Goal: Find specific page/section: Find specific page/section

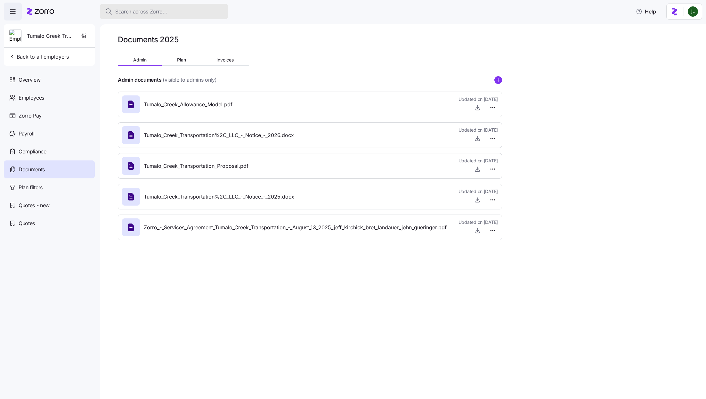
click at [146, 16] on button "Search across Zorro..." at bounding box center [164, 11] width 128 height 15
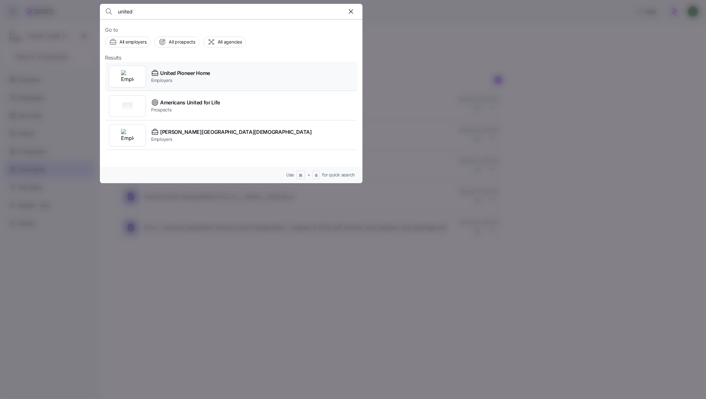
type input "united"
click at [222, 82] on div "United Pioneer Home Employers" at bounding box center [231, 76] width 252 height 29
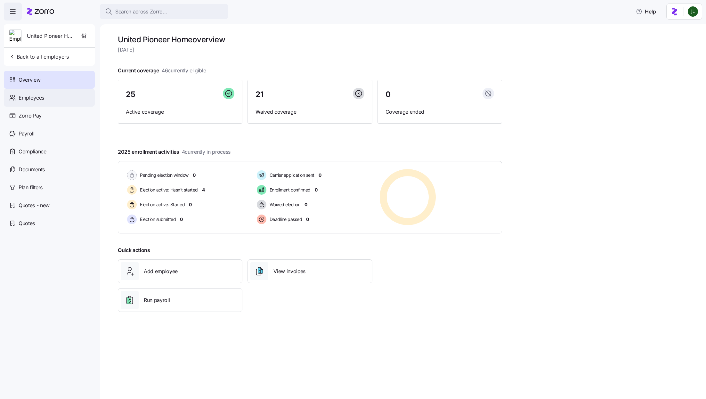
click at [40, 96] on span "Employees" at bounding box center [32, 98] width 26 height 8
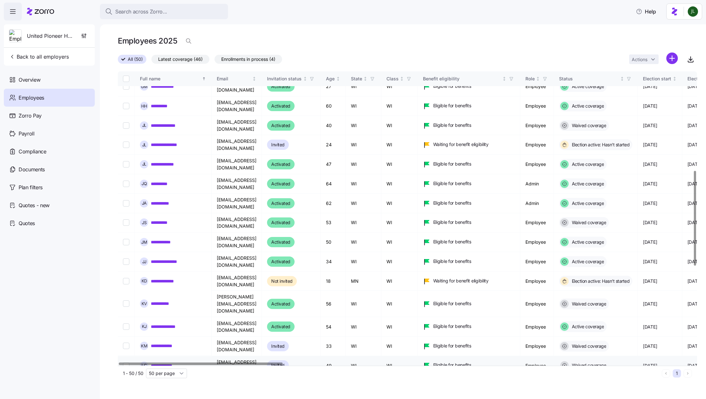
scroll to position [307, 5]
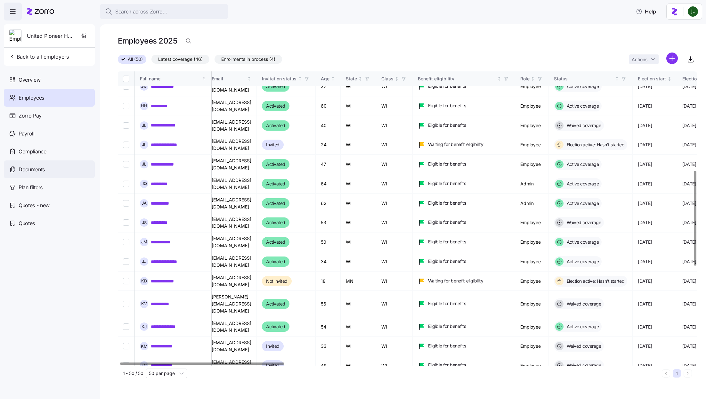
click at [44, 172] on span "Documents" at bounding box center [32, 169] width 26 height 8
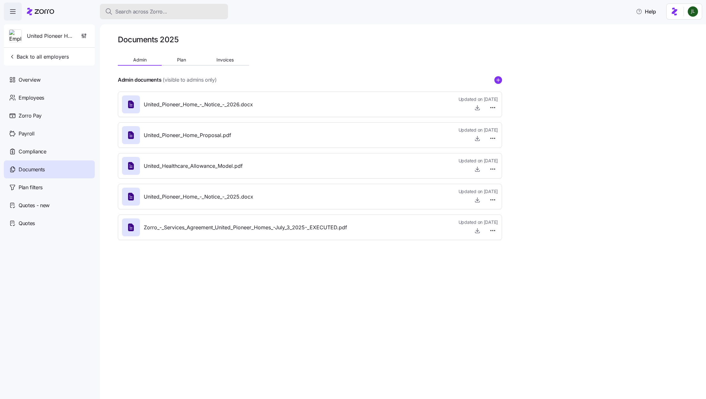
click at [164, 15] on span "Search across Zorro..." at bounding box center [141, 12] width 52 height 8
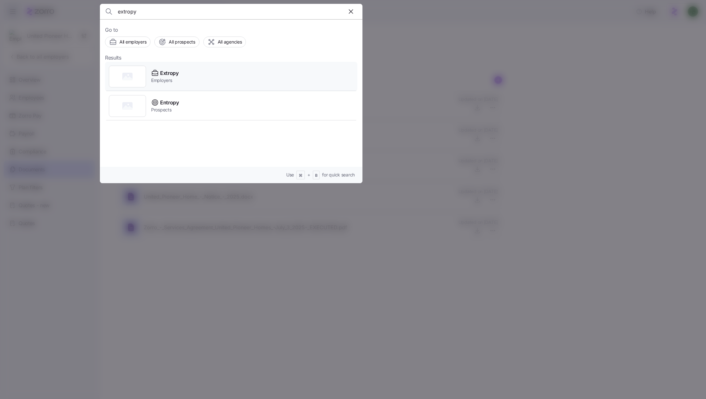
type input "extropy"
click at [194, 74] on div "Extropy Employers" at bounding box center [231, 76] width 252 height 29
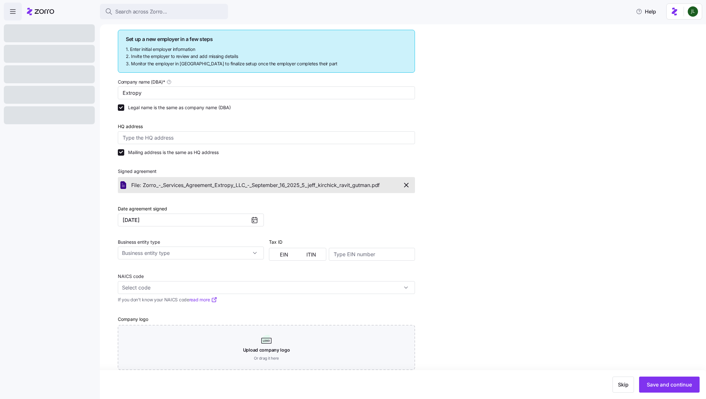
scroll to position [90, 0]
